Goal: Navigation & Orientation: Find specific page/section

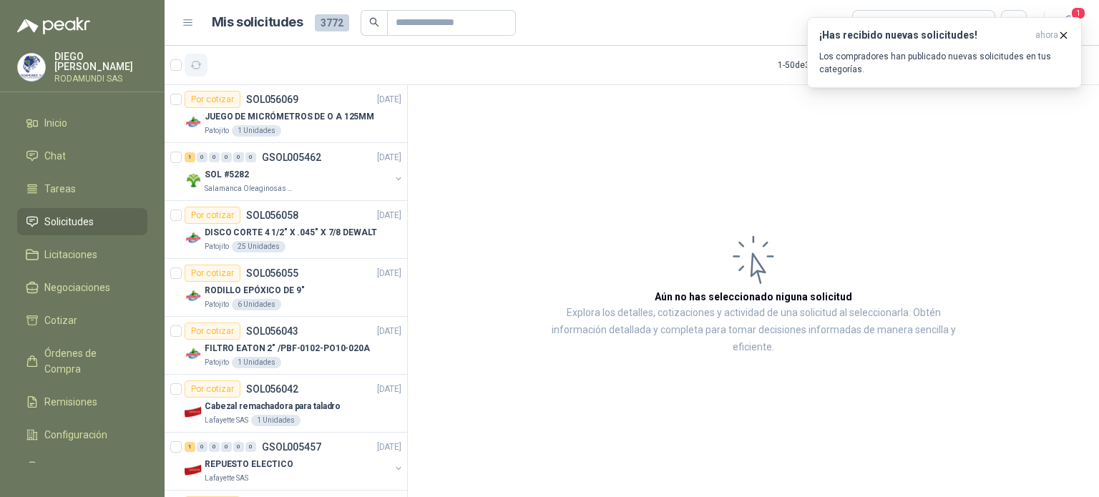
click at [191, 57] on button "button" at bounding box center [196, 65] width 23 height 23
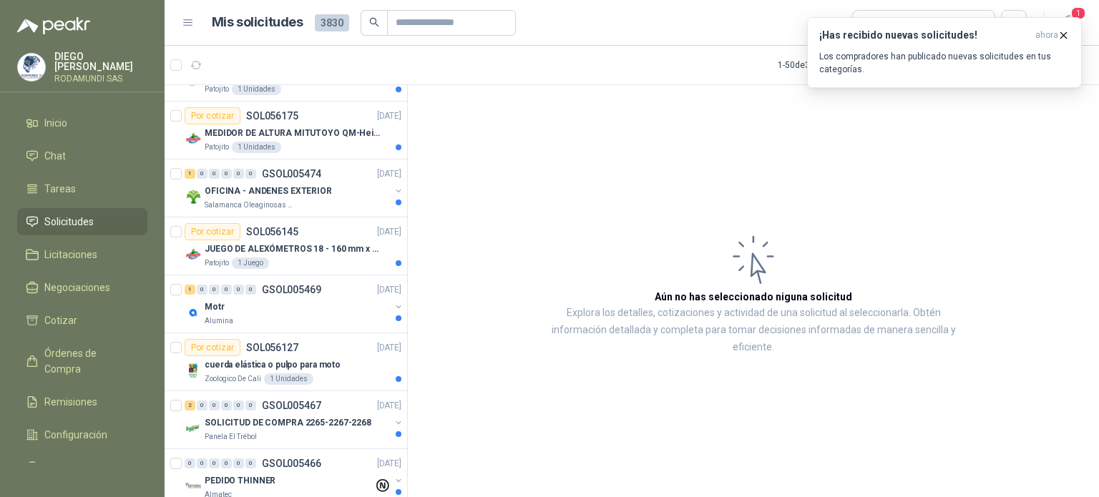
scroll to position [415, 0]
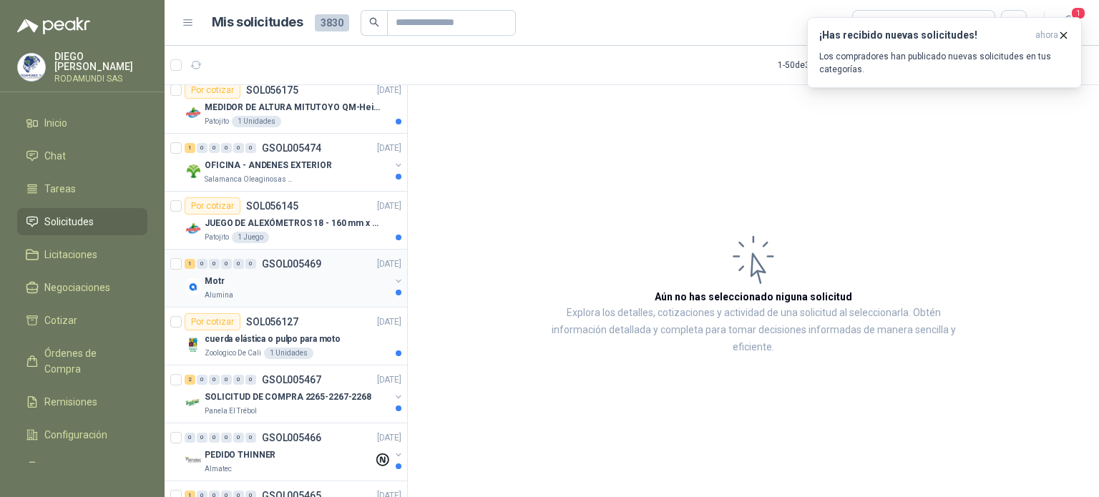
click at [311, 285] on div "Motr" at bounding box center [297, 281] width 185 height 17
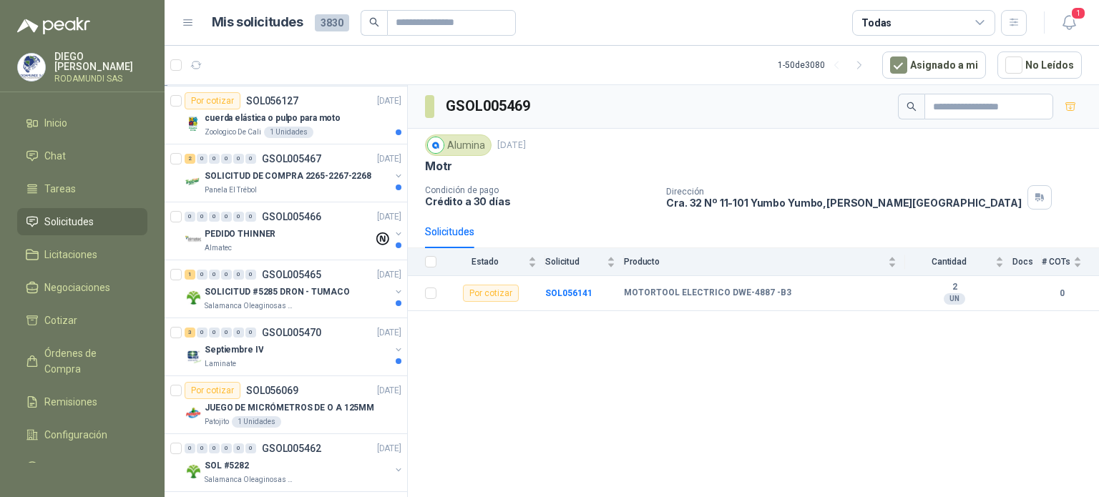
scroll to position [670, 0]
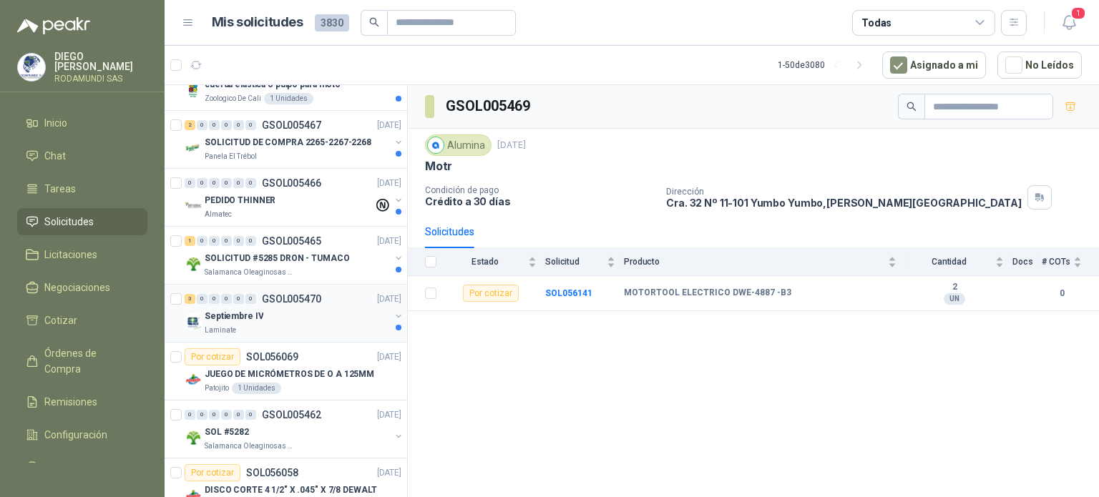
click at [296, 326] on div "Laminate" at bounding box center [297, 330] width 185 height 11
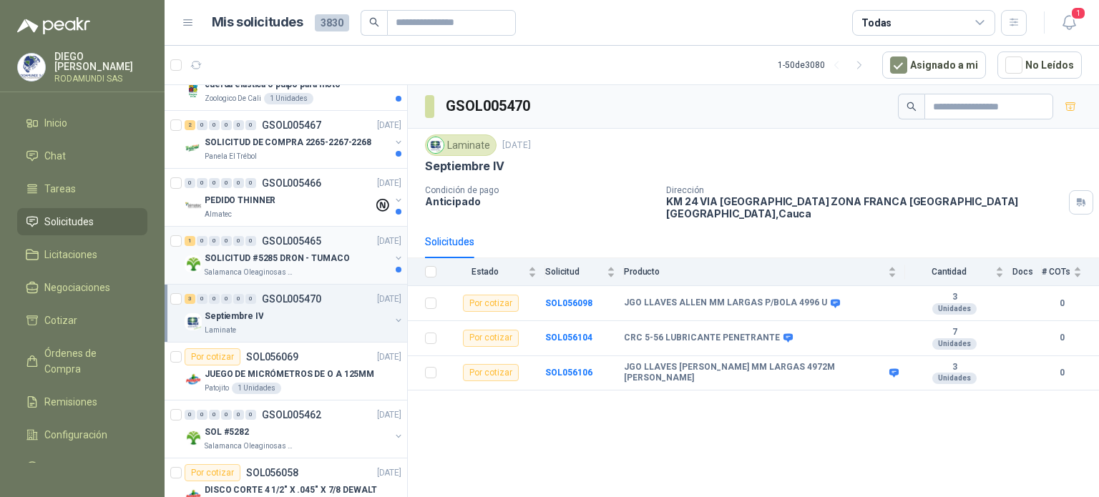
click at [296, 267] on div "Salamanca Oleaginosas SAS" at bounding box center [297, 272] width 185 height 11
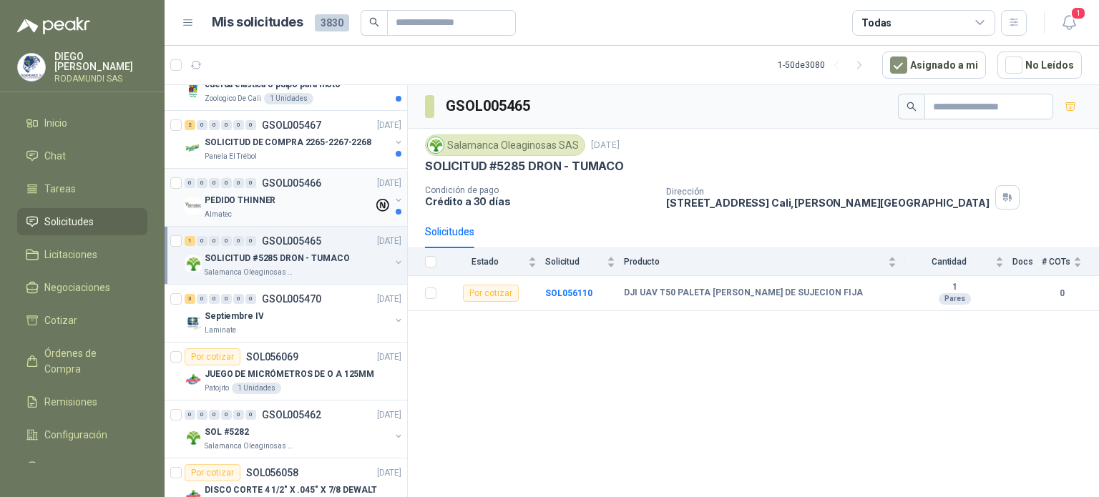
click at [296, 197] on div "PEDIDO THINNER" at bounding box center [289, 200] width 169 height 17
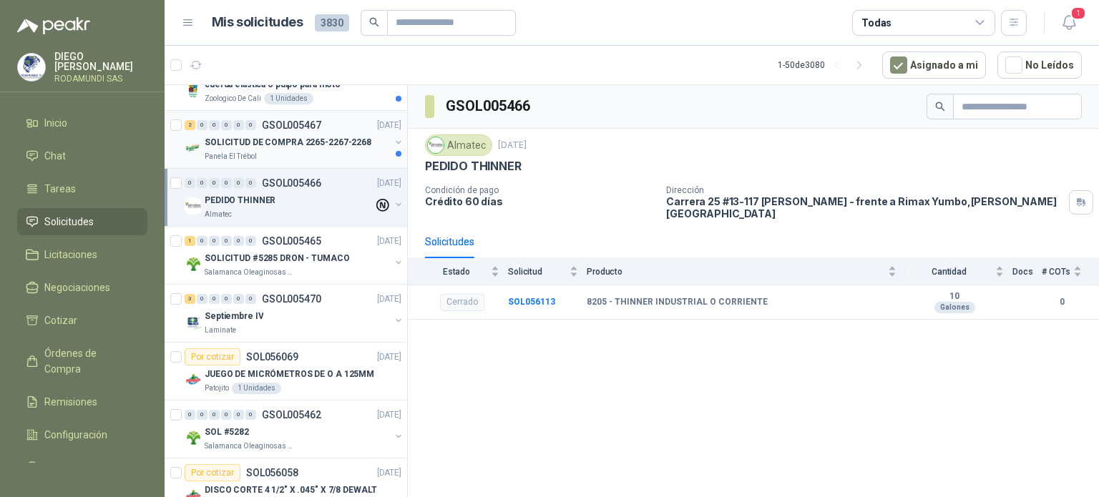
click at [296, 142] on p "SOLICITUD DE COMPRA 2265-2267-2268" at bounding box center [288, 143] width 167 height 14
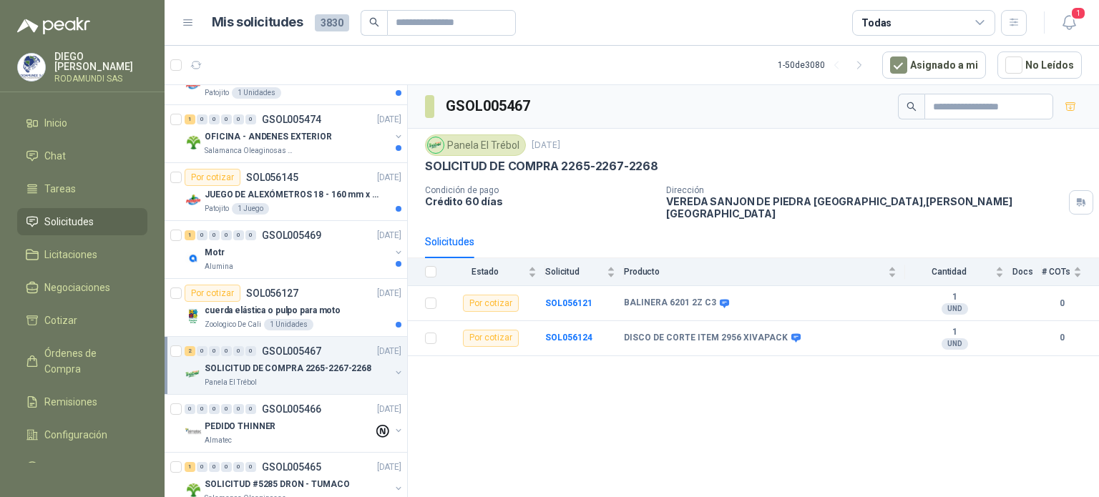
scroll to position [427, 0]
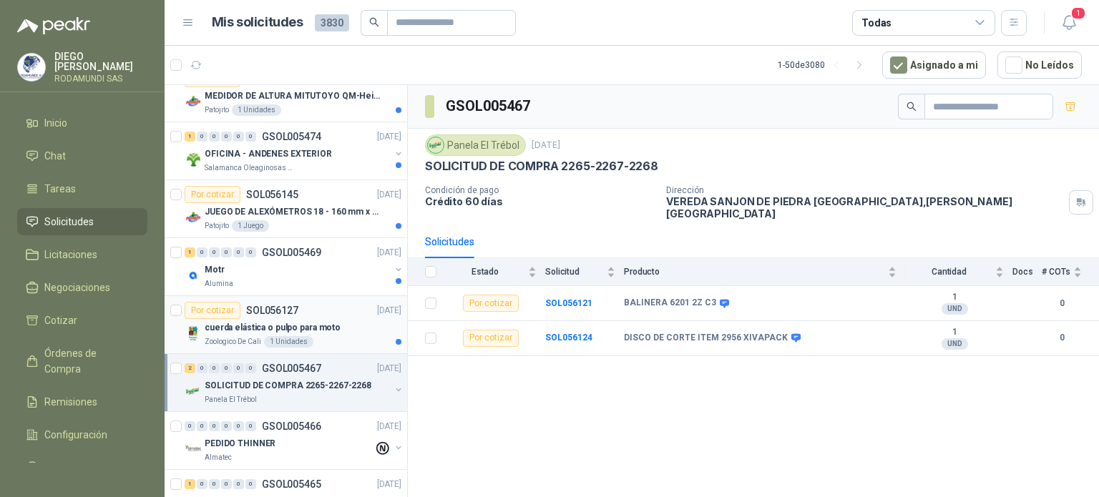
click at [324, 327] on p "cuerda elástica o pulpo para moto" at bounding box center [273, 328] width 136 height 14
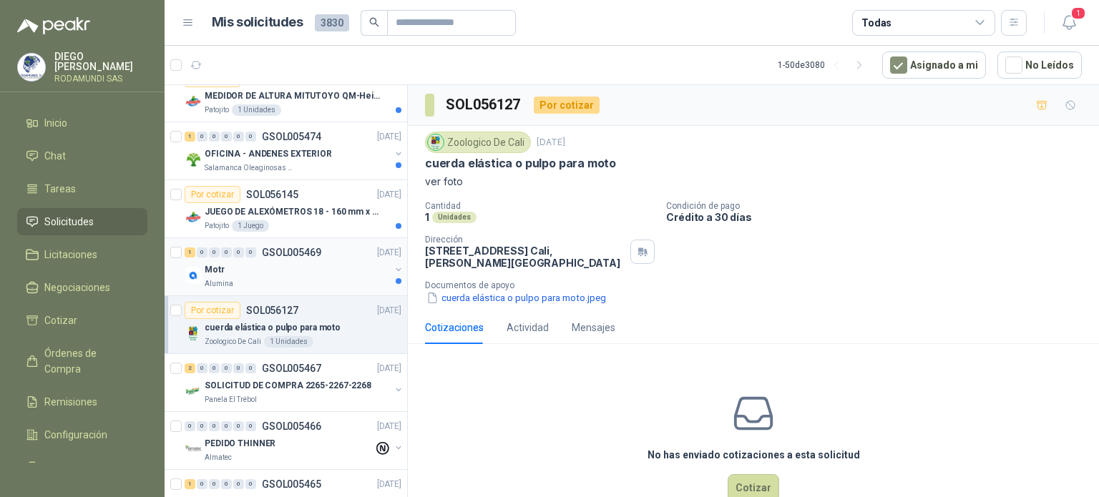
click at [321, 280] on div "Alumina" at bounding box center [297, 283] width 185 height 11
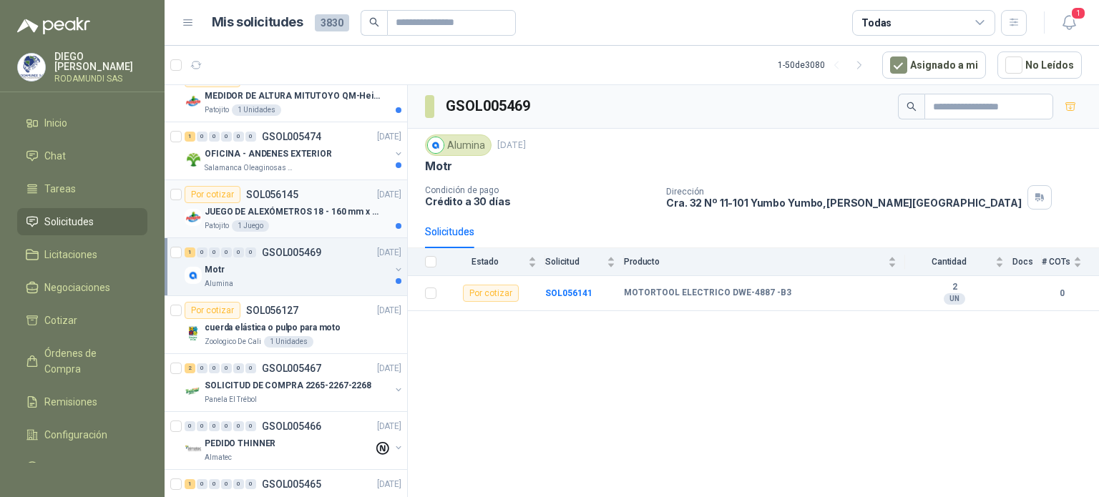
click at [329, 220] on div "Patojito 1 Juego" at bounding box center [303, 225] width 197 height 11
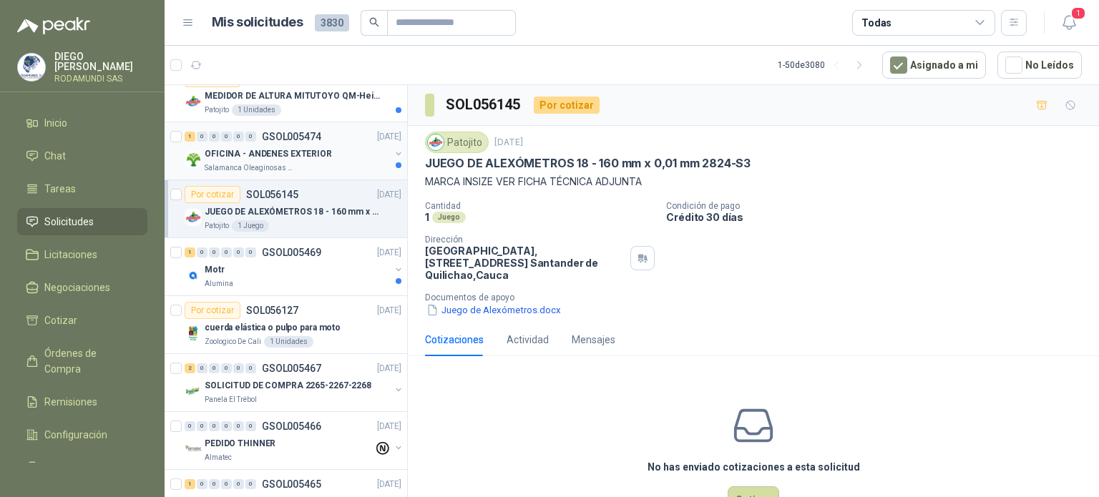
click at [340, 159] on div "OFICINA - ANDENES EXTERIOR" at bounding box center [297, 153] width 185 height 17
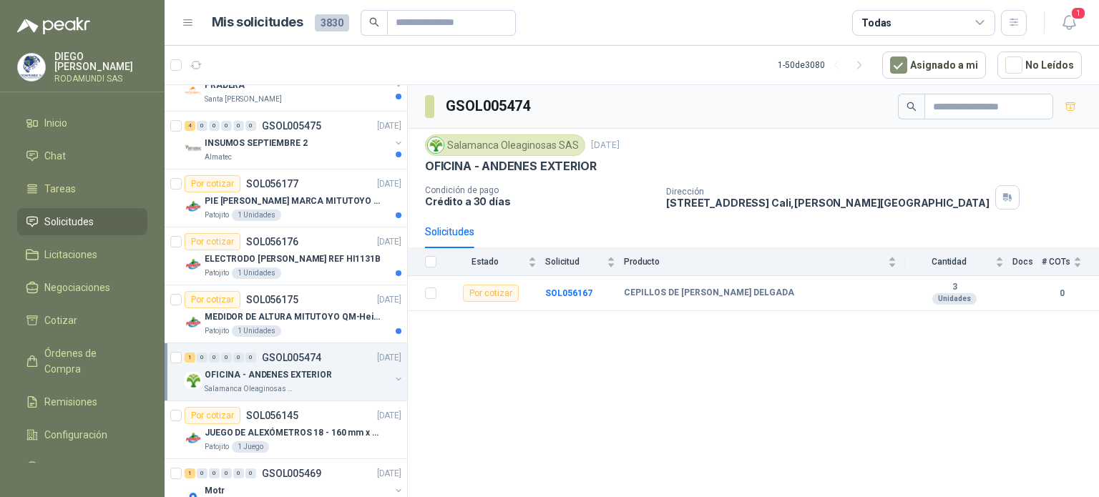
scroll to position [218, 0]
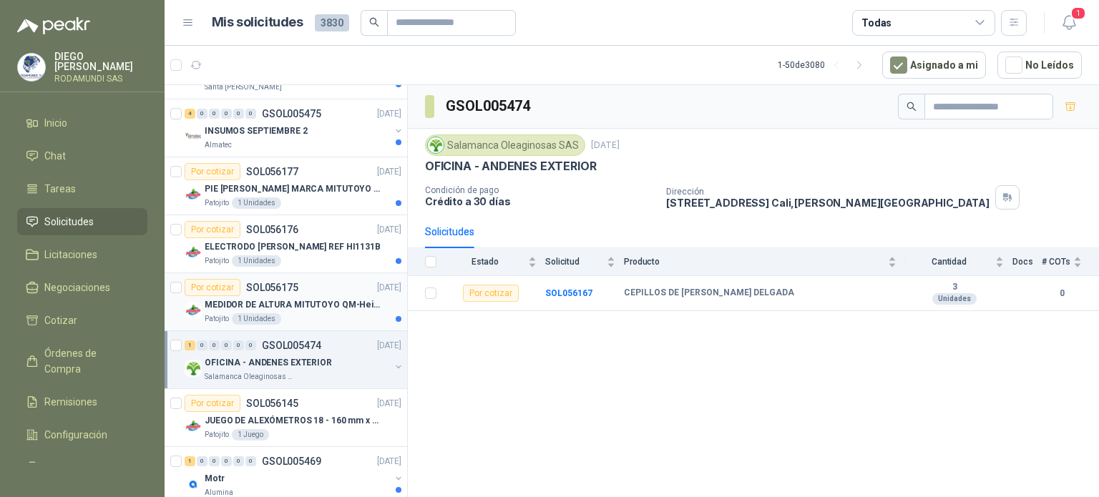
click at [327, 314] on div "Patojito 1 Unidades" at bounding box center [303, 319] width 197 height 11
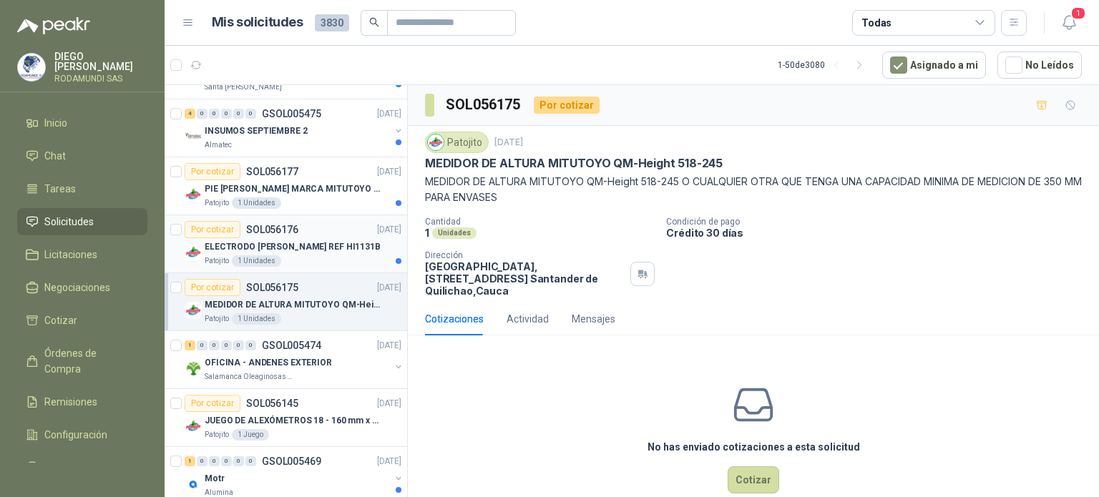
click at [341, 253] on div "ELECTRODO [PERSON_NAME] REF HI1131B" at bounding box center [303, 246] width 197 height 17
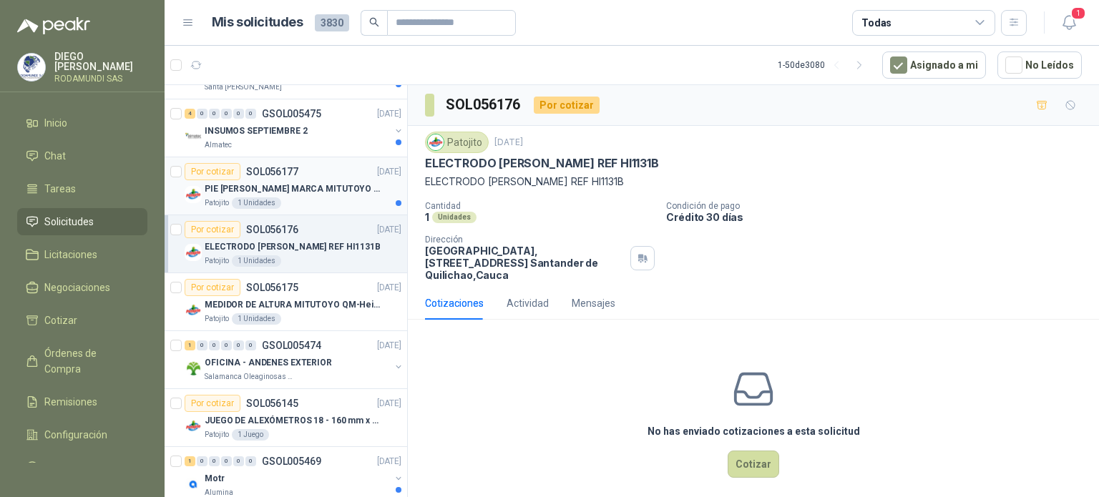
click at [336, 198] on div "Patojito 1 Unidades" at bounding box center [303, 203] width 197 height 11
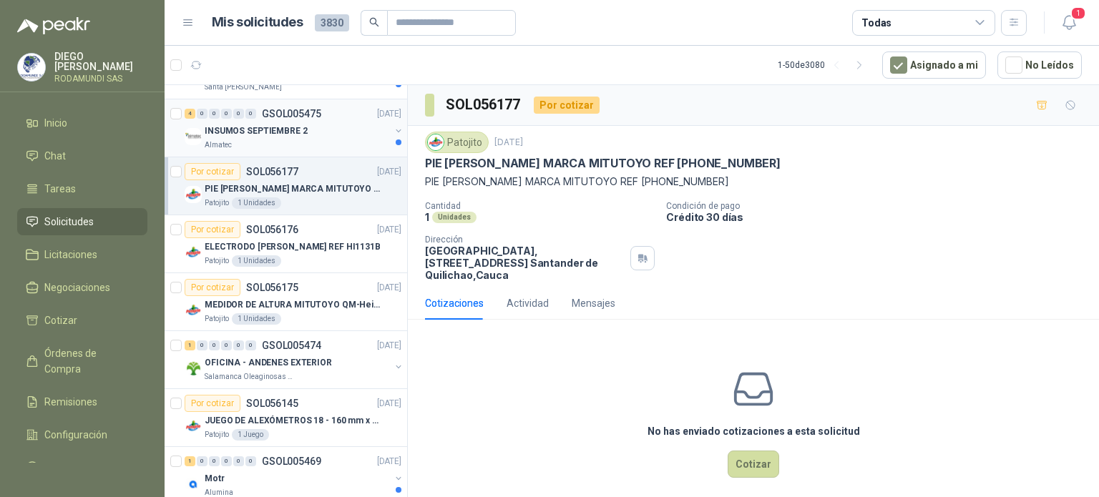
click at [323, 134] on div "INSUMOS SEPTIEMBRE 2" at bounding box center [297, 130] width 185 height 17
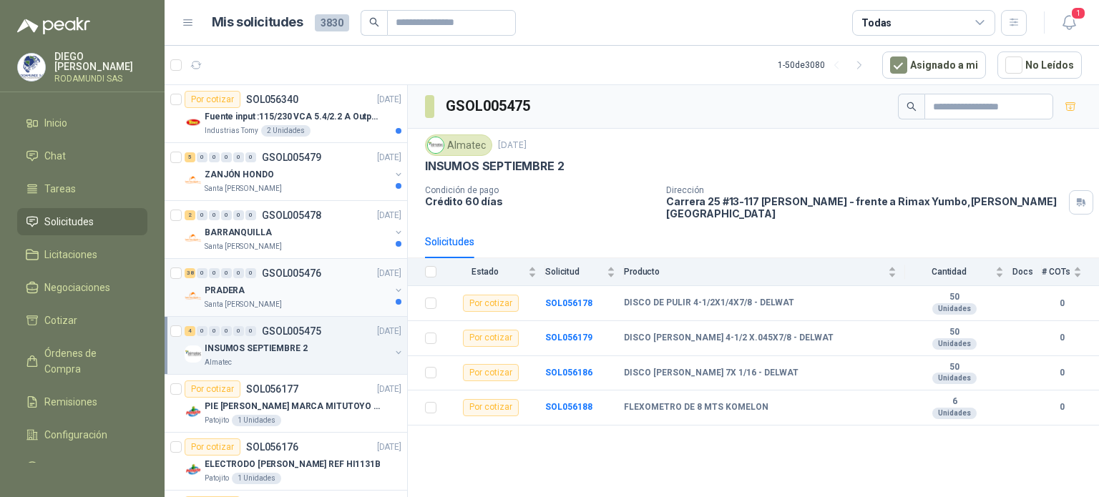
click at [336, 291] on div "PRADERA" at bounding box center [297, 290] width 185 height 17
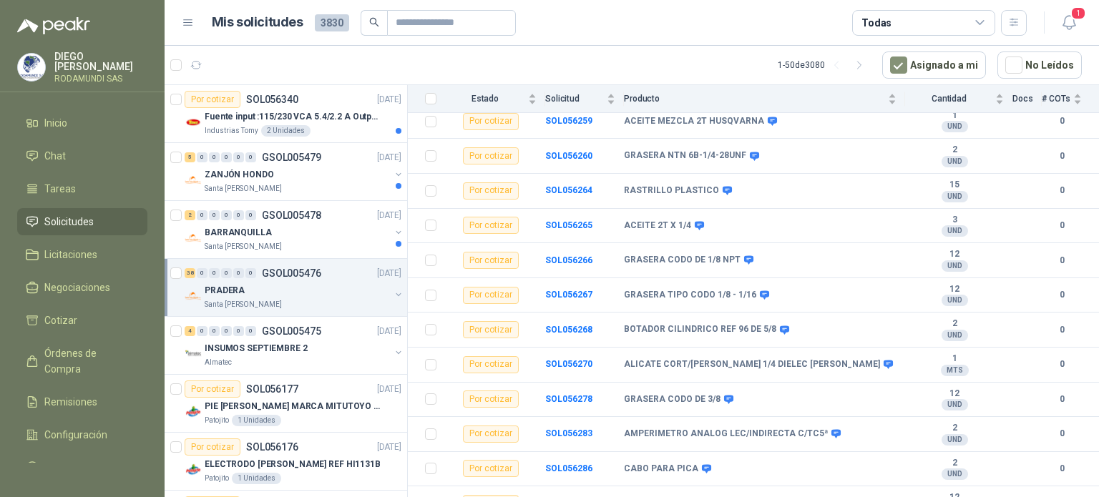
scroll to position [1105, 0]
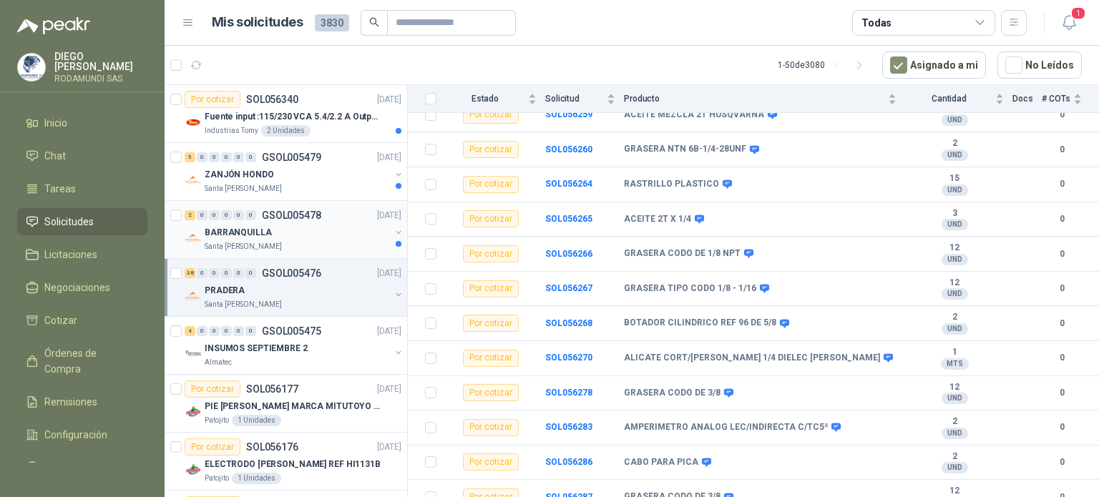
click at [315, 234] on div "BARRANQUILLA" at bounding box center [297, 232] width 185 height 17
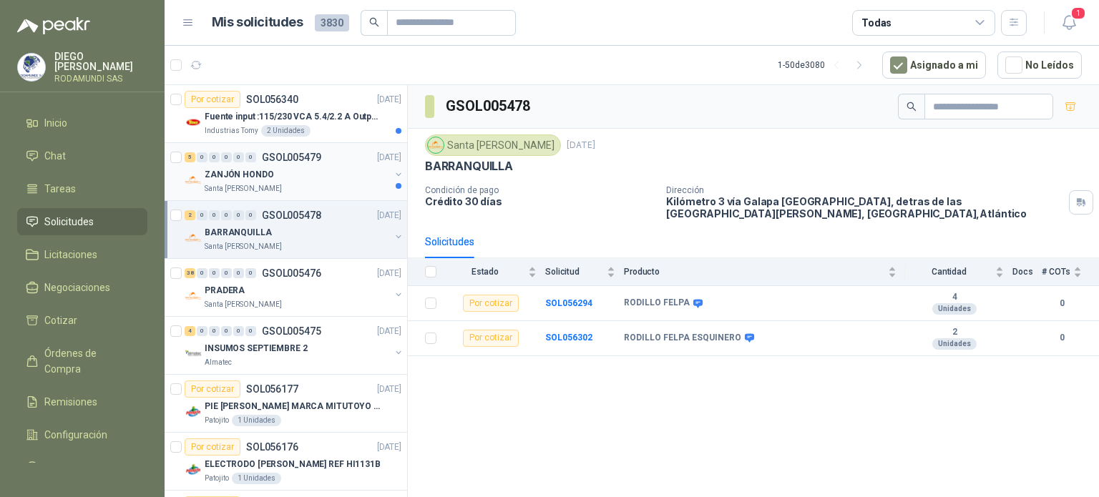
click at [304, 185] on div "Santa [PERSON_NAME]" at bounding box center [297, 188] width 185 height 11
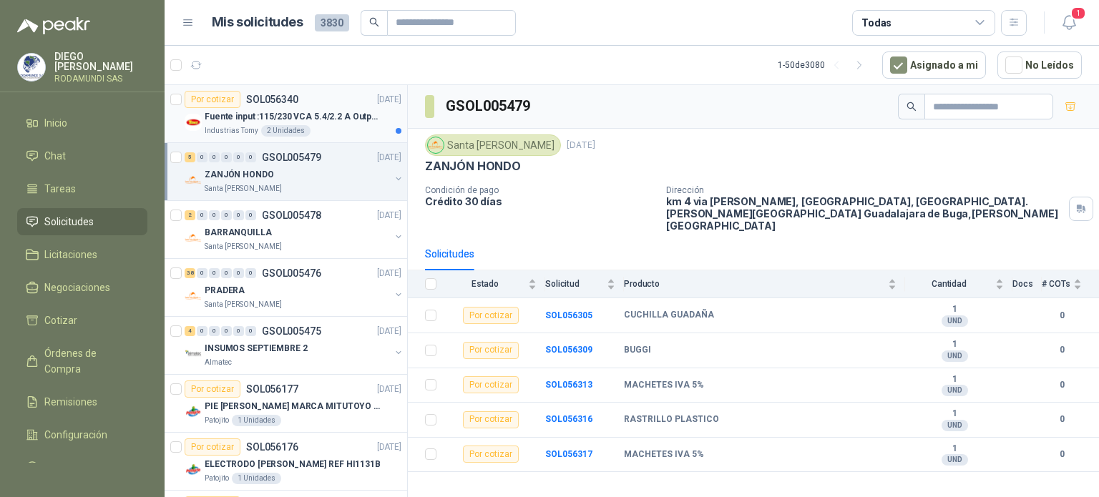
click at [321, 134] on div "Industrias Tomy 2 Unidades" at bounding box center [303, 130] width 197 height 11
